Goal: Transaction & Acquisition: Purchase product/service

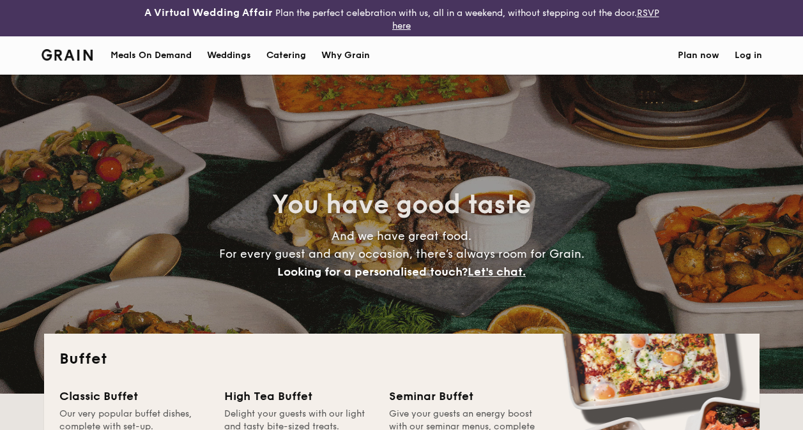
select select
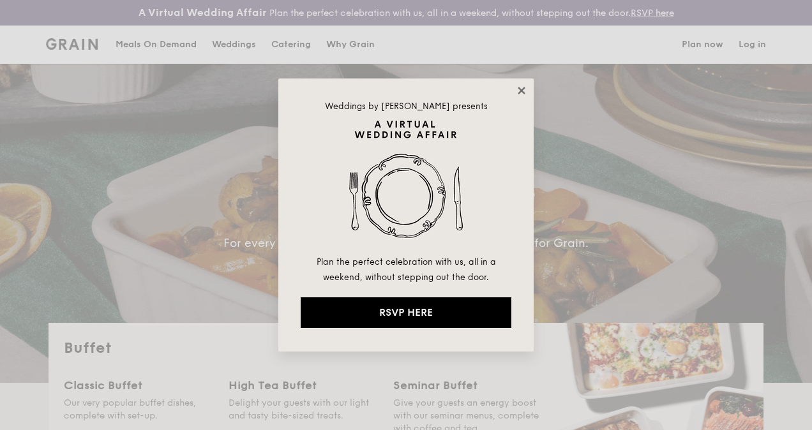
click at [525, 96] on icon at bounding box center [521, 90] width 11 height 11
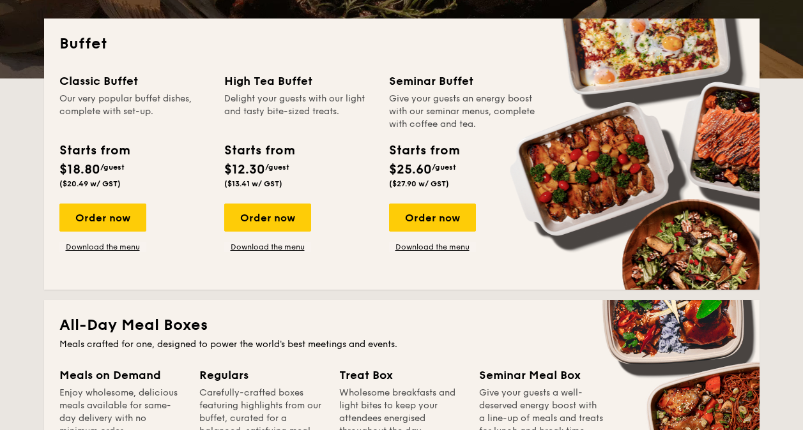
scroll to position [319, 0]
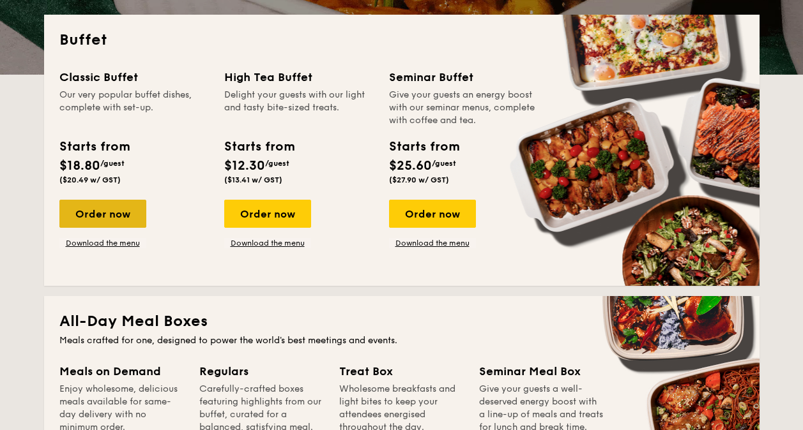
click at [130, 211] on div "Order now" at bounding box center [102, 214] width 87 height 28
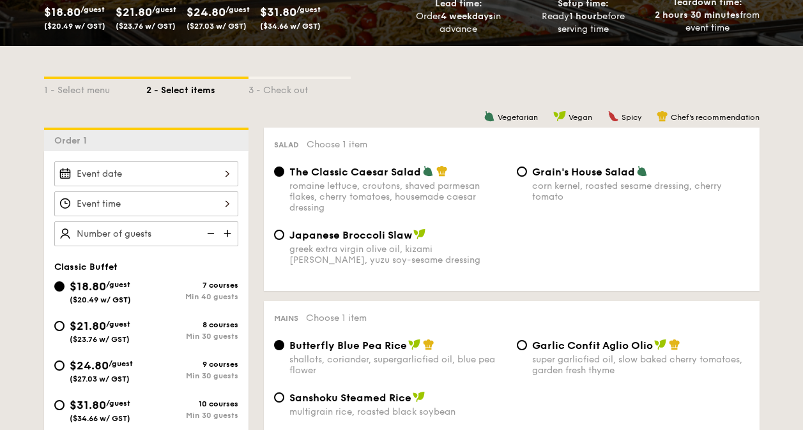
scroll to position [381, 0]
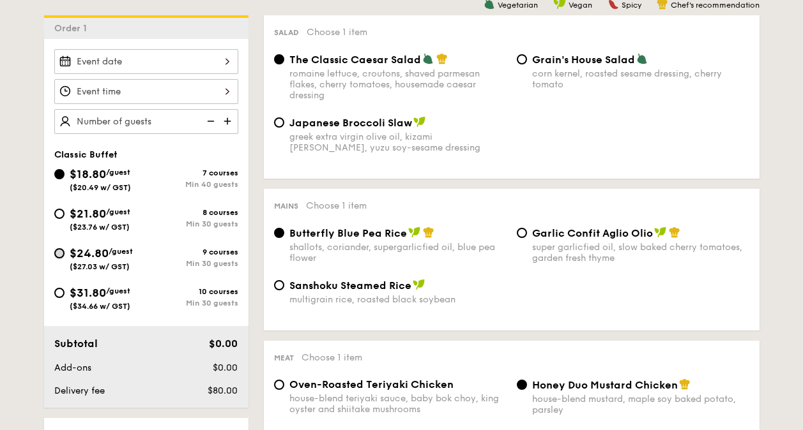
click at [61, 255] on input "$24.80 /guest ($27.03 w/ GST) 9 courses Min 30 guests" at bounding box center [59, 253] width 10 height 10
radio input "true"
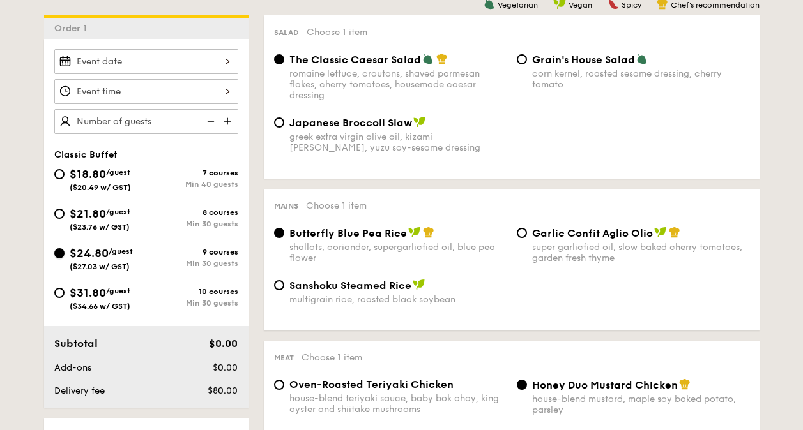
radio input "true"
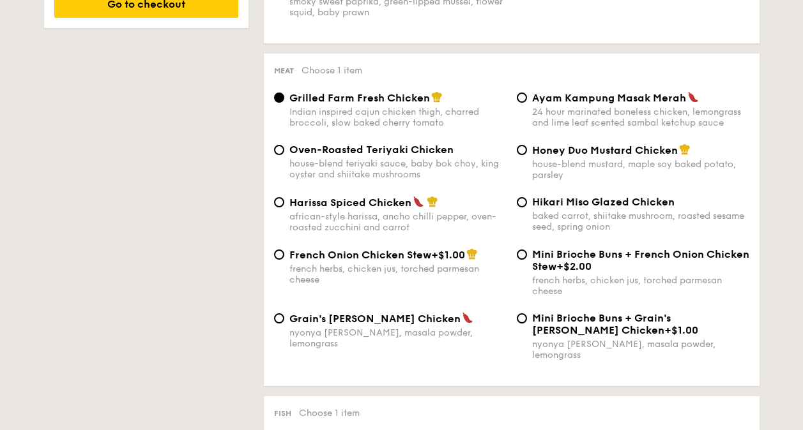
scroll to position [917, 0]
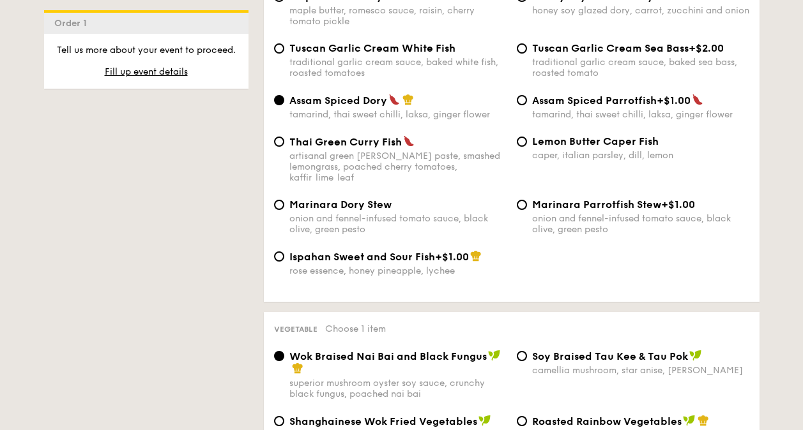
scroll to position [1616, 0]
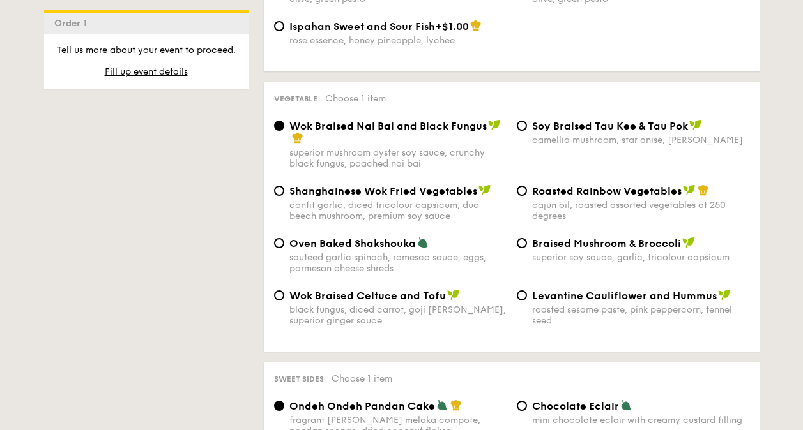
click at [780, 170] on div "1 - Select menu 2 - Select items 3 - Check out Order 1 Classic Buffet $18.80 /g…" at bounding box center [401, 266] width 803 height 3135
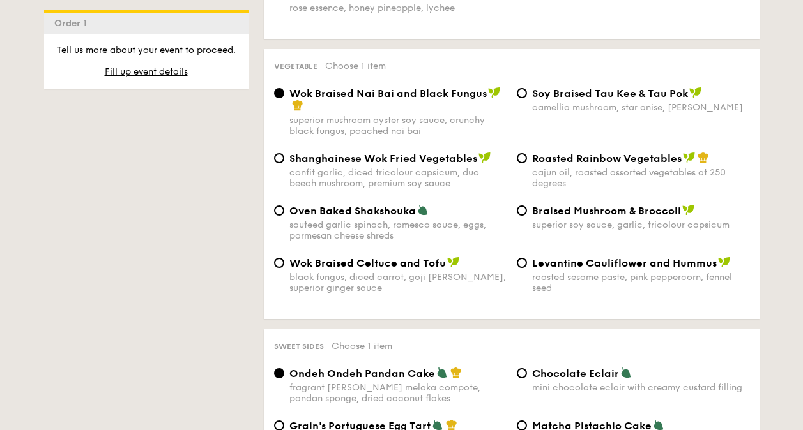
scroll to position [1620, 0]
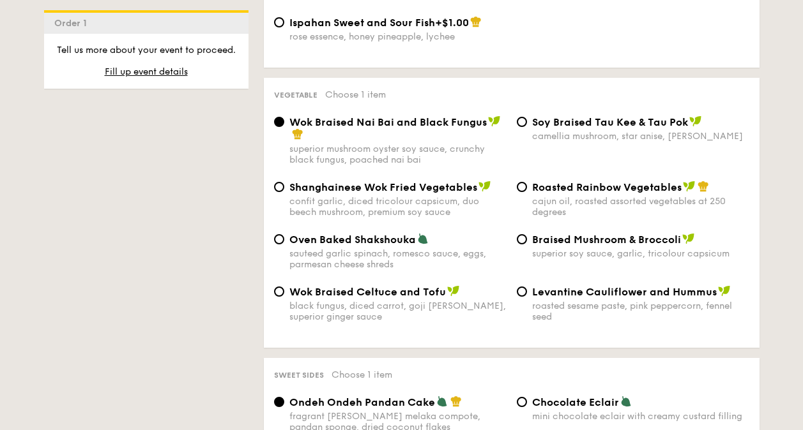
click at [185, 382] on div "1 - Select menu 2 - Select items 3 - Check out Order 1 Classic Buffet $18.80 /g…" at bounding box center [402, 262] width 736 height 3135
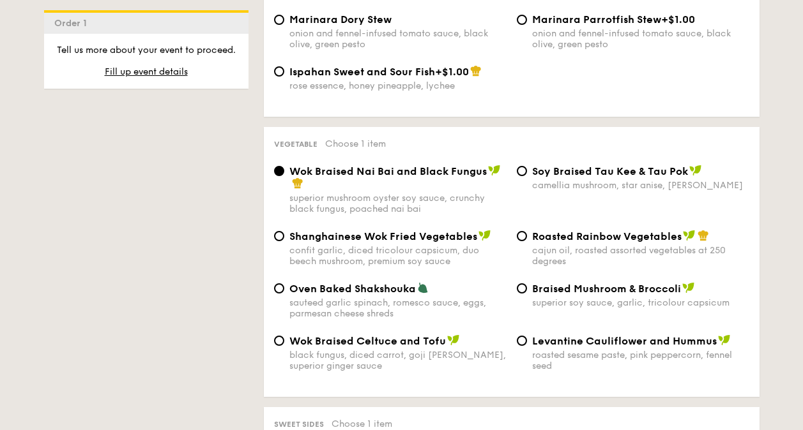
scroll to position [1557, 0]
